Goal: Transaction & Acquisition: Purchase product/service

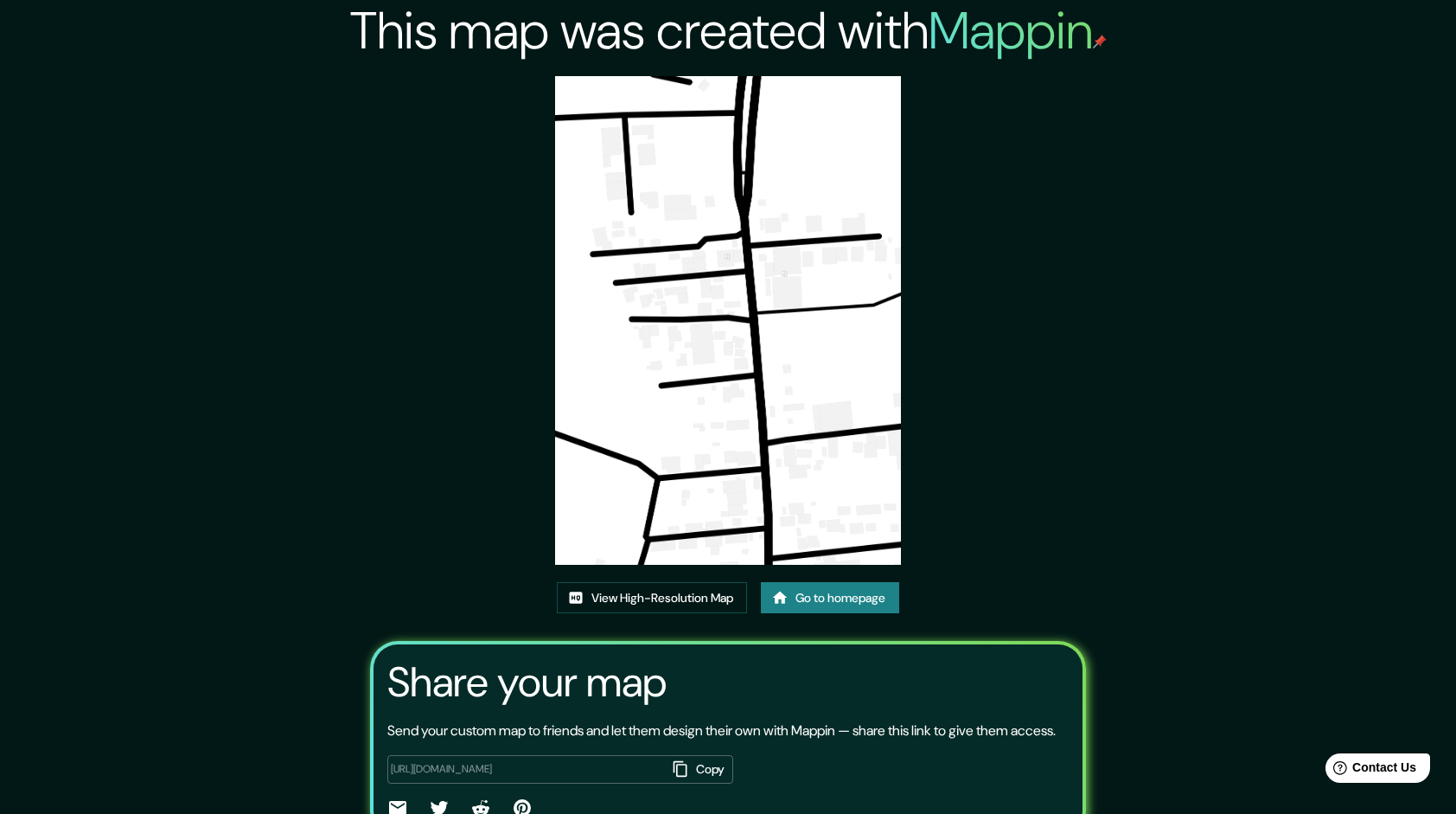
click at [877, 603] on link "Go to homepage" at bounding box center [830, 597] width 138 height 32
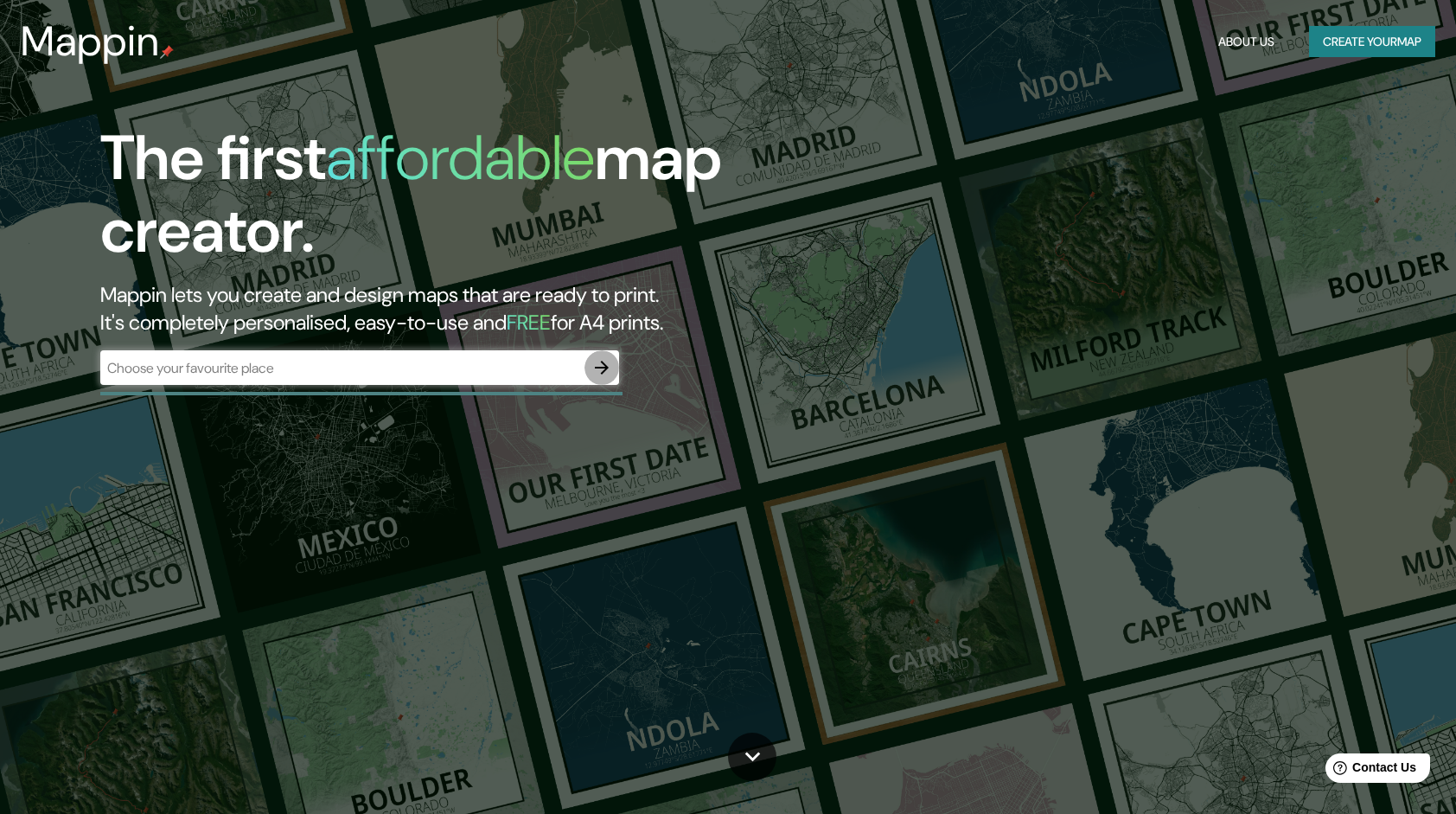
click at [592, 376] on icon "button" at bounding box center [601, 366] width 20 height 20
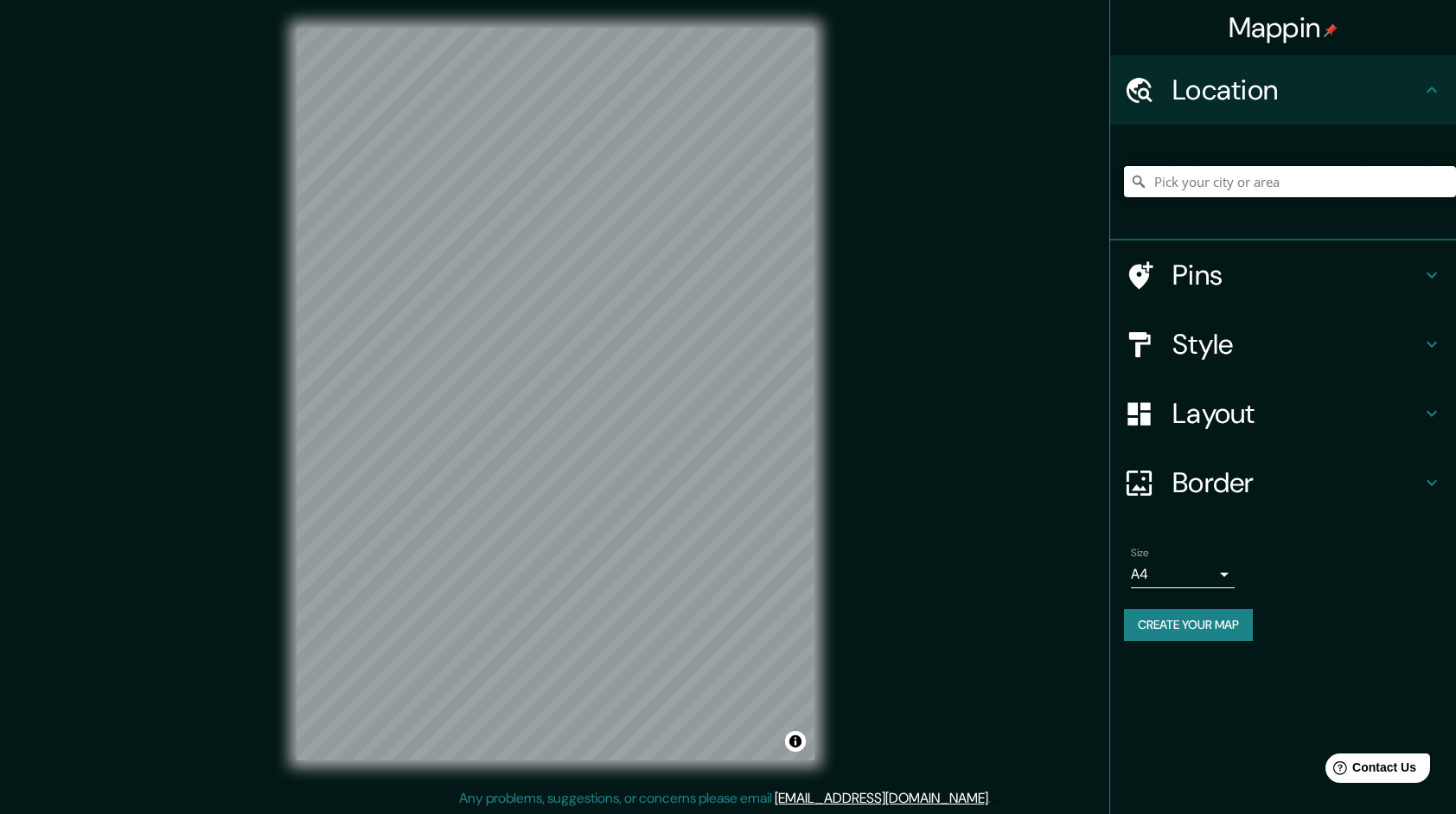
click at [1202, 185] on input "Pick your city or area" at bounding box center [1290, 182] width 332 height 31
type input "Villahermosa, Tabasco, México"
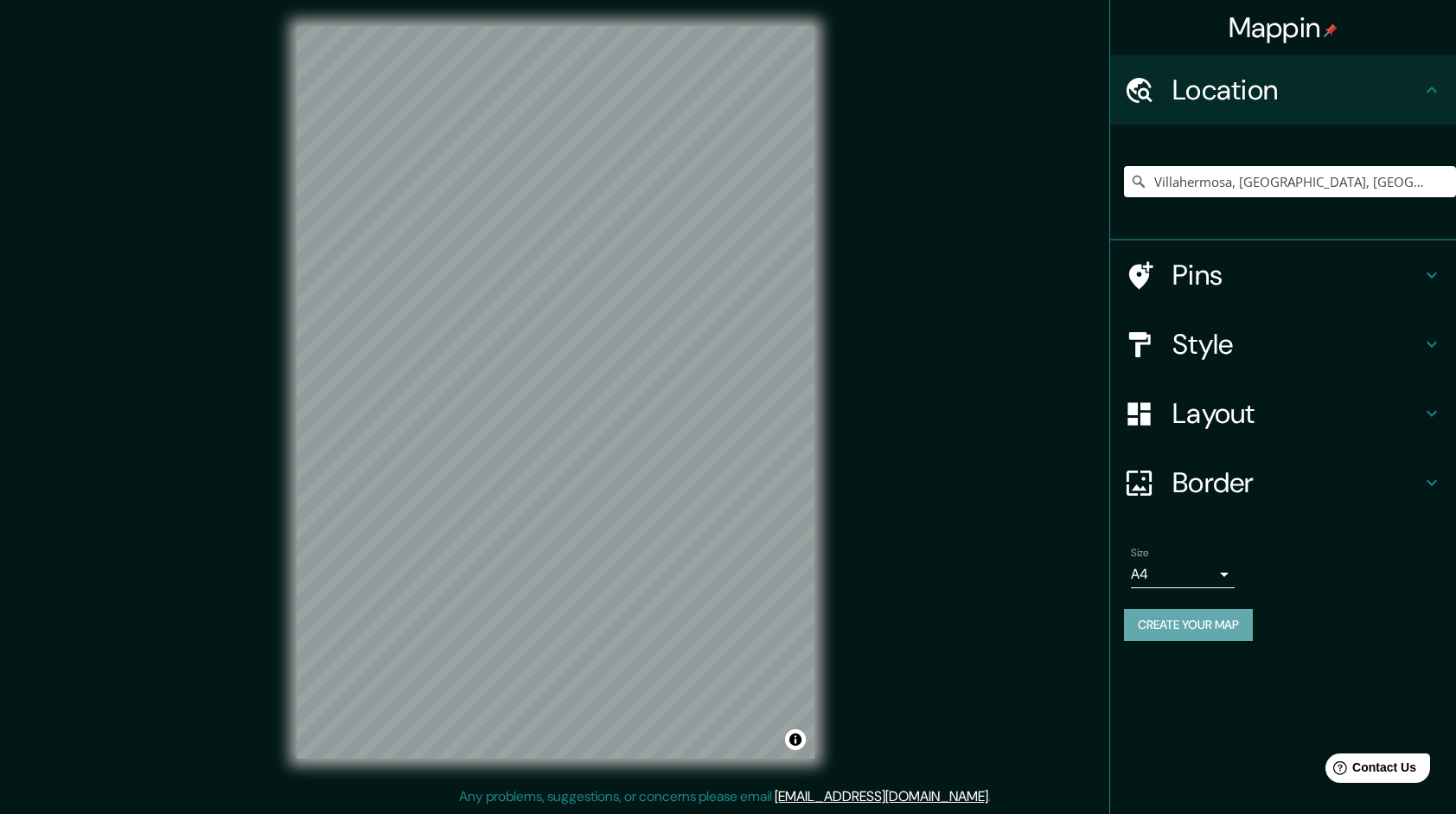
click at [1239, 639] on button "Create your map" at bounding box center [1188, 625] width 129 height 32
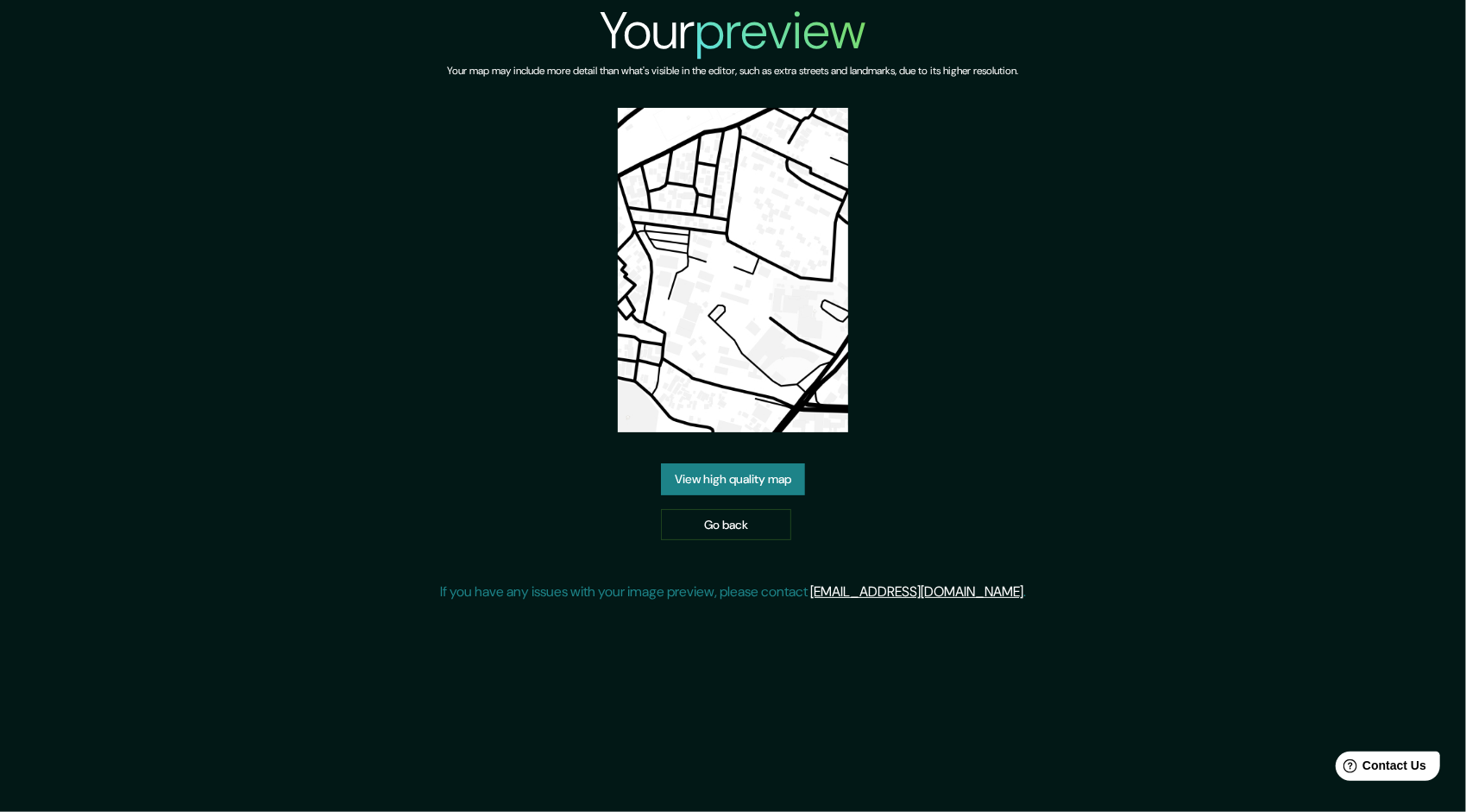
click at [704, 479] on link "View high quality map" at bounding box center [732, 478] width 144 height 32
